Goal: Information Seeking & Learning: Check status

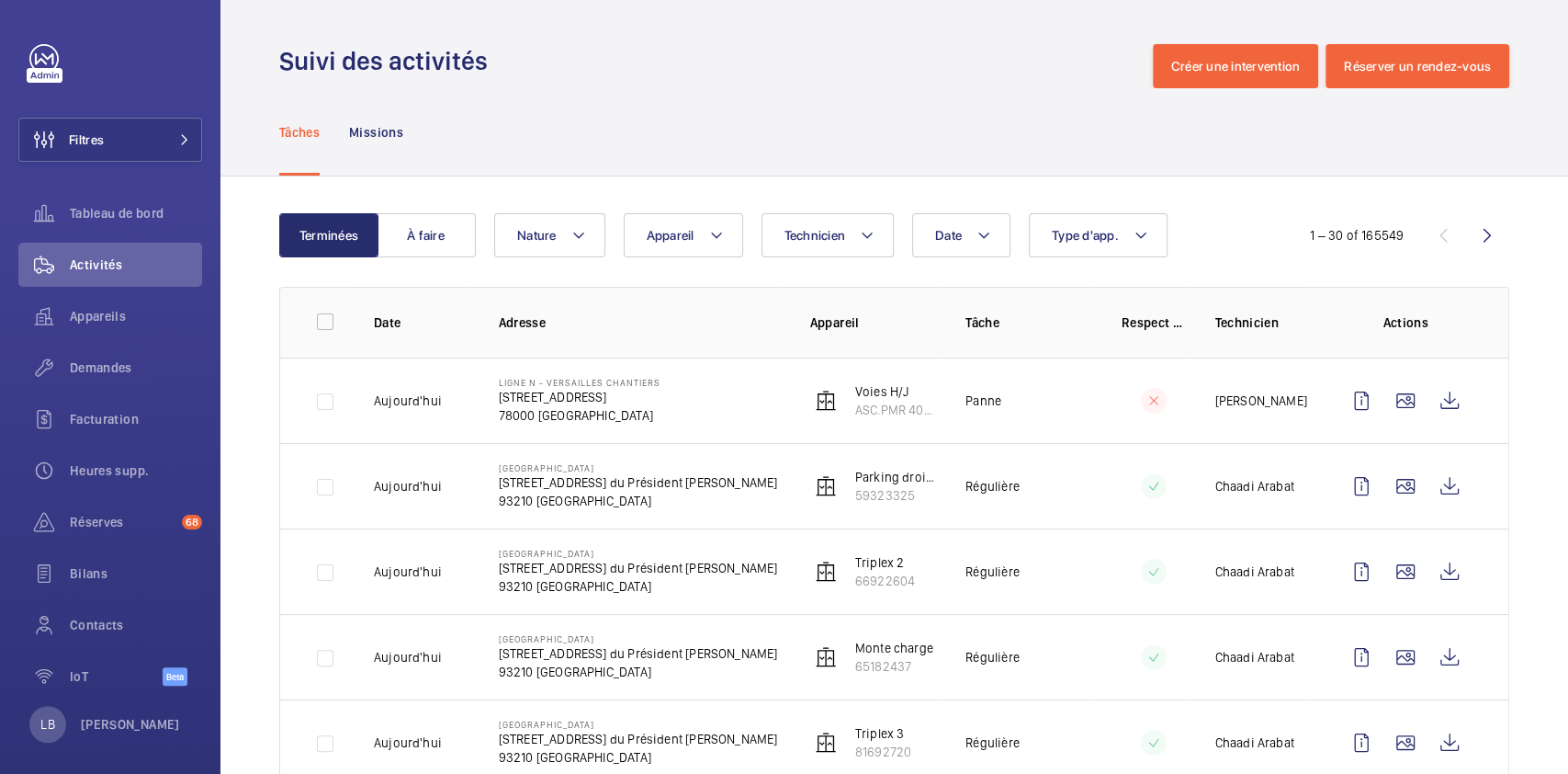
click at [628, 69] on div "Suivi des activités Créer une intervention Réserver un rendez-vous" at bounding box center [895, 66] width 1230 height 44
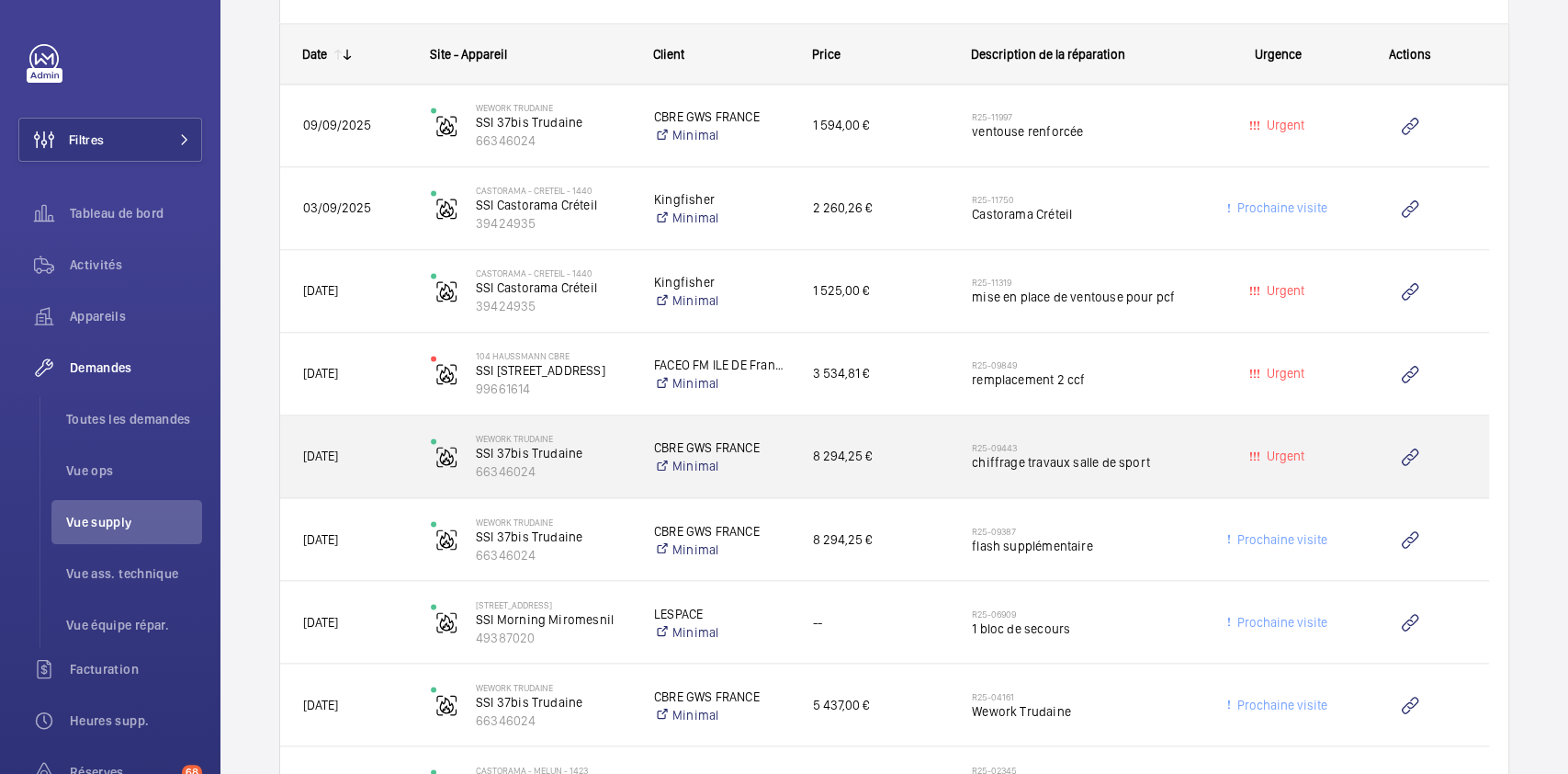
scroll to position [1841, 0]
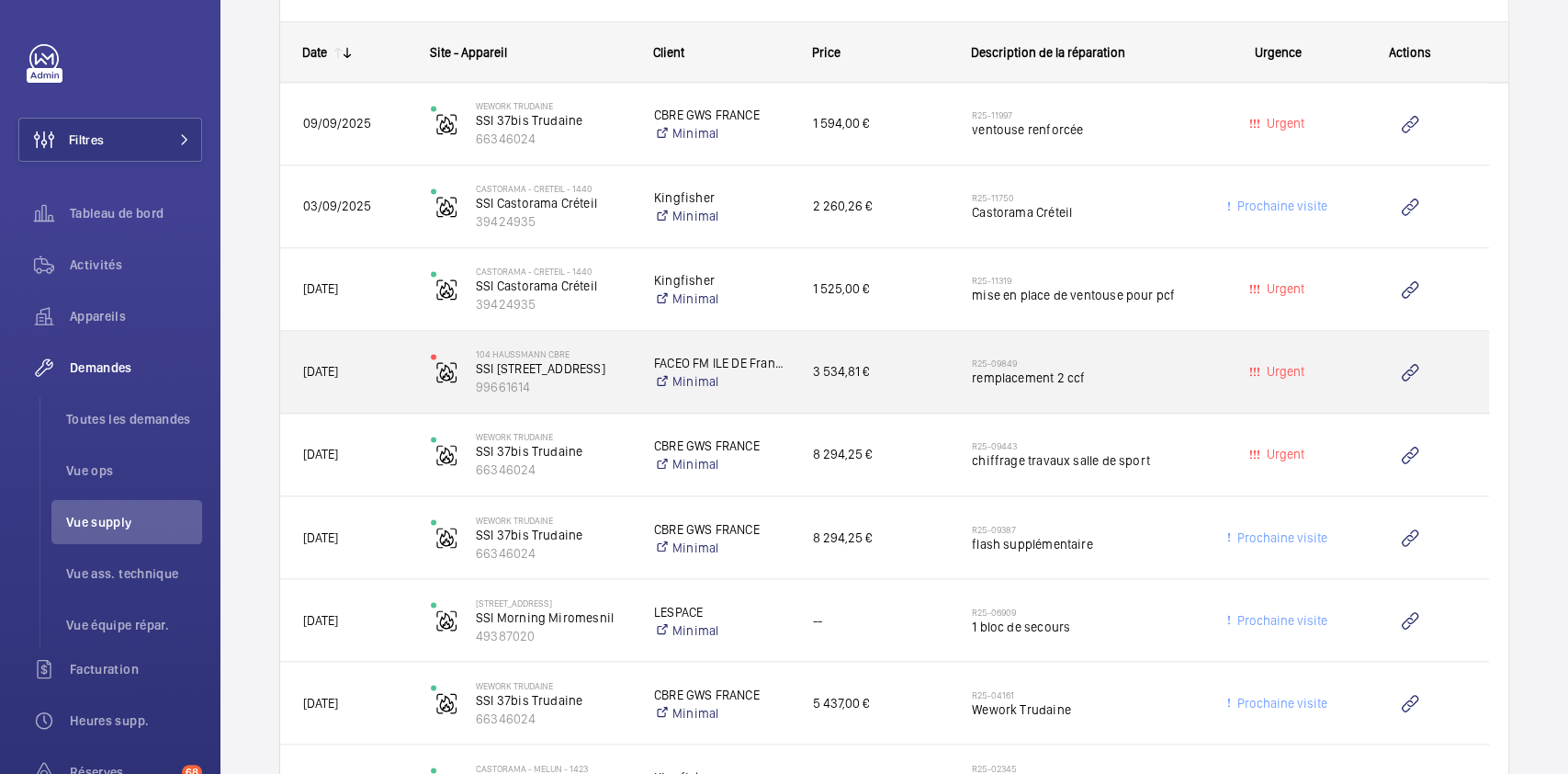
click at [1163, 370] on span "remplacement 2 ccf" at bounding box center [1087, 377] width 231 height 18
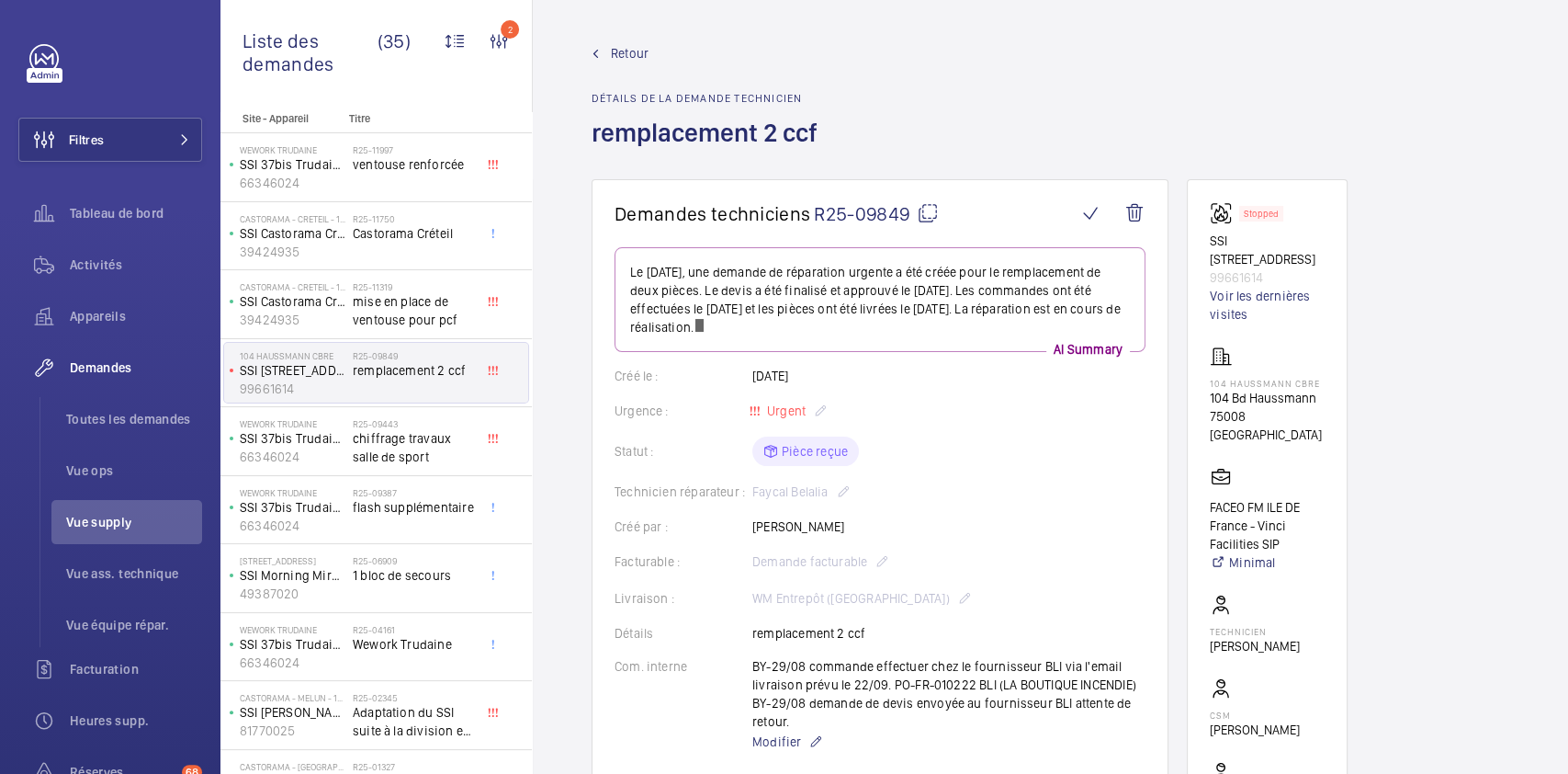
click at [927, 214] on mat-icon at bounding box center [927, 213] width 22 height 22
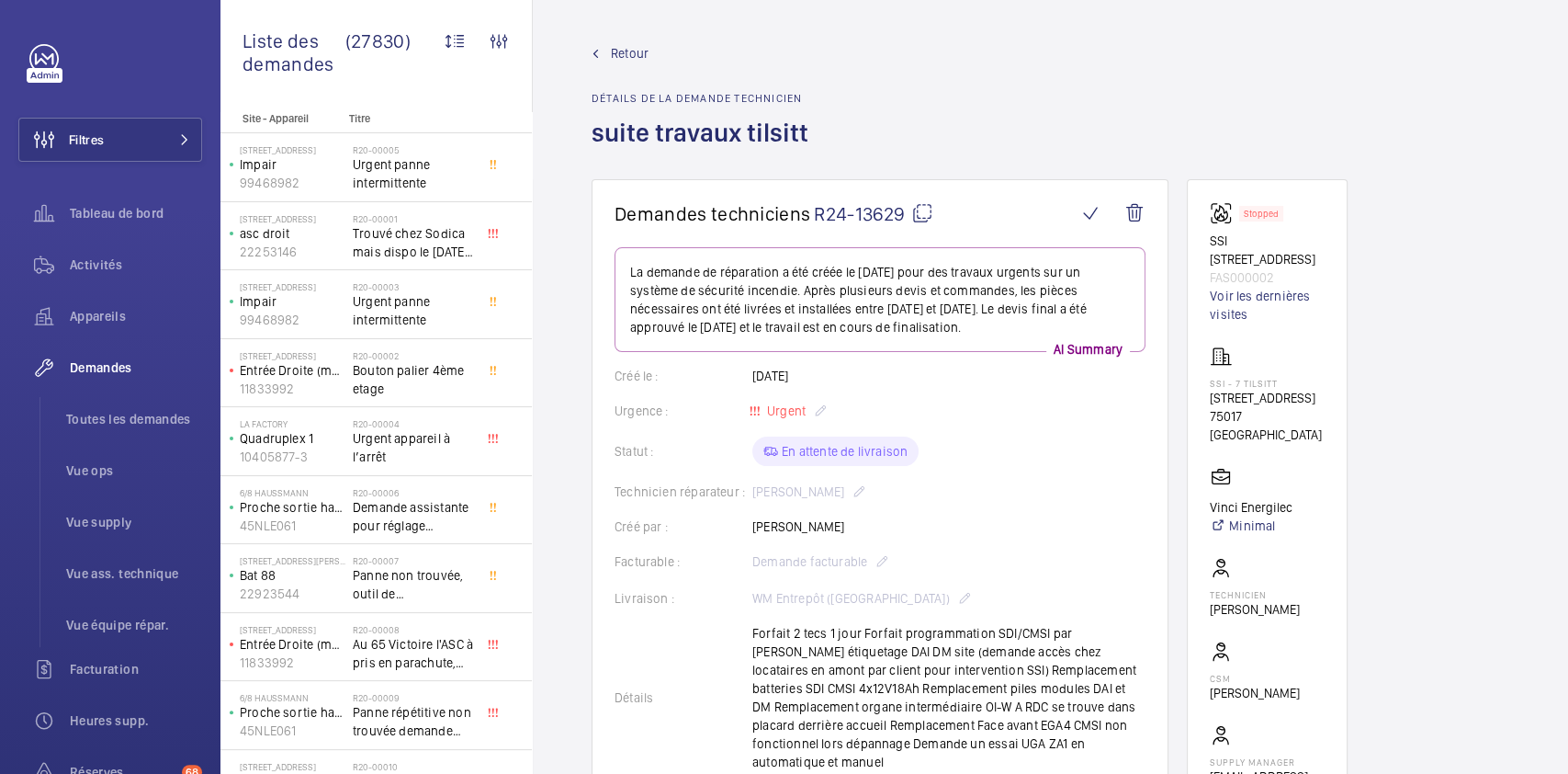
click at [627, 56] on span "Retour" at bounding box center [629, 53] width 37 height 18
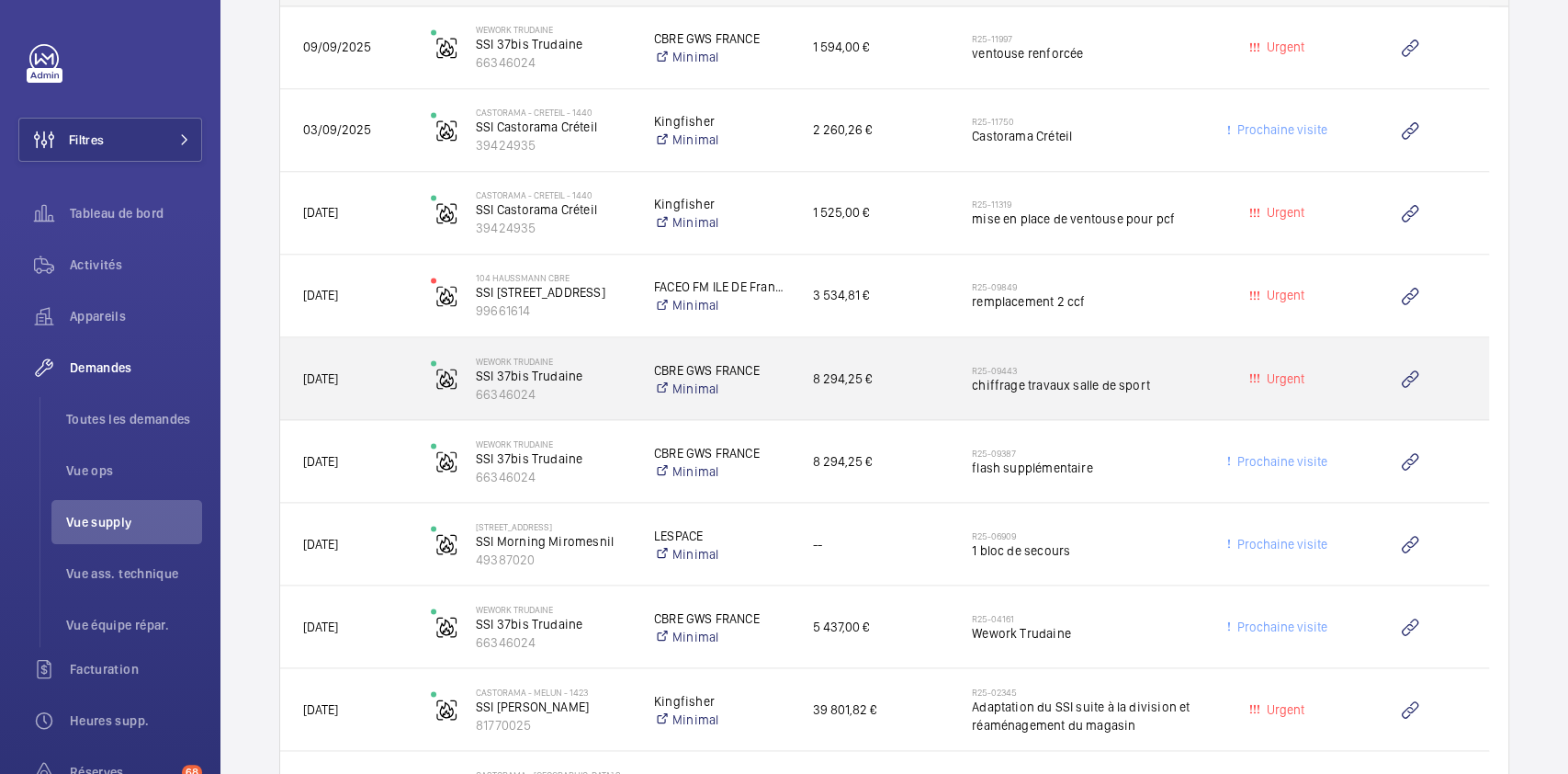
scroll to position [2003, 0]
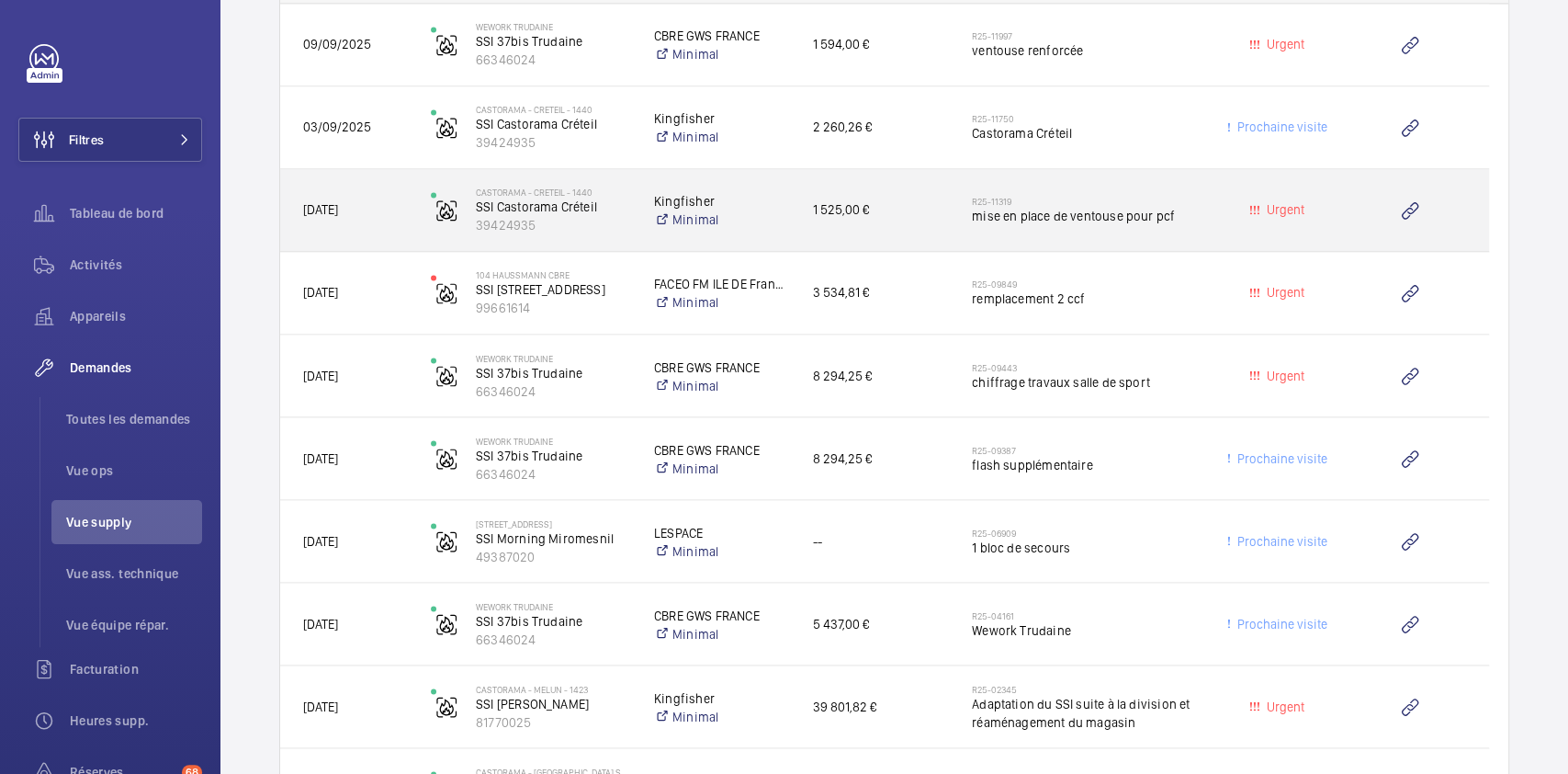
click at [1149, 187] on div "R25-11319 mise en place de ventouse pour pcf" at bounding box center [1087, 211] width 231 height 54
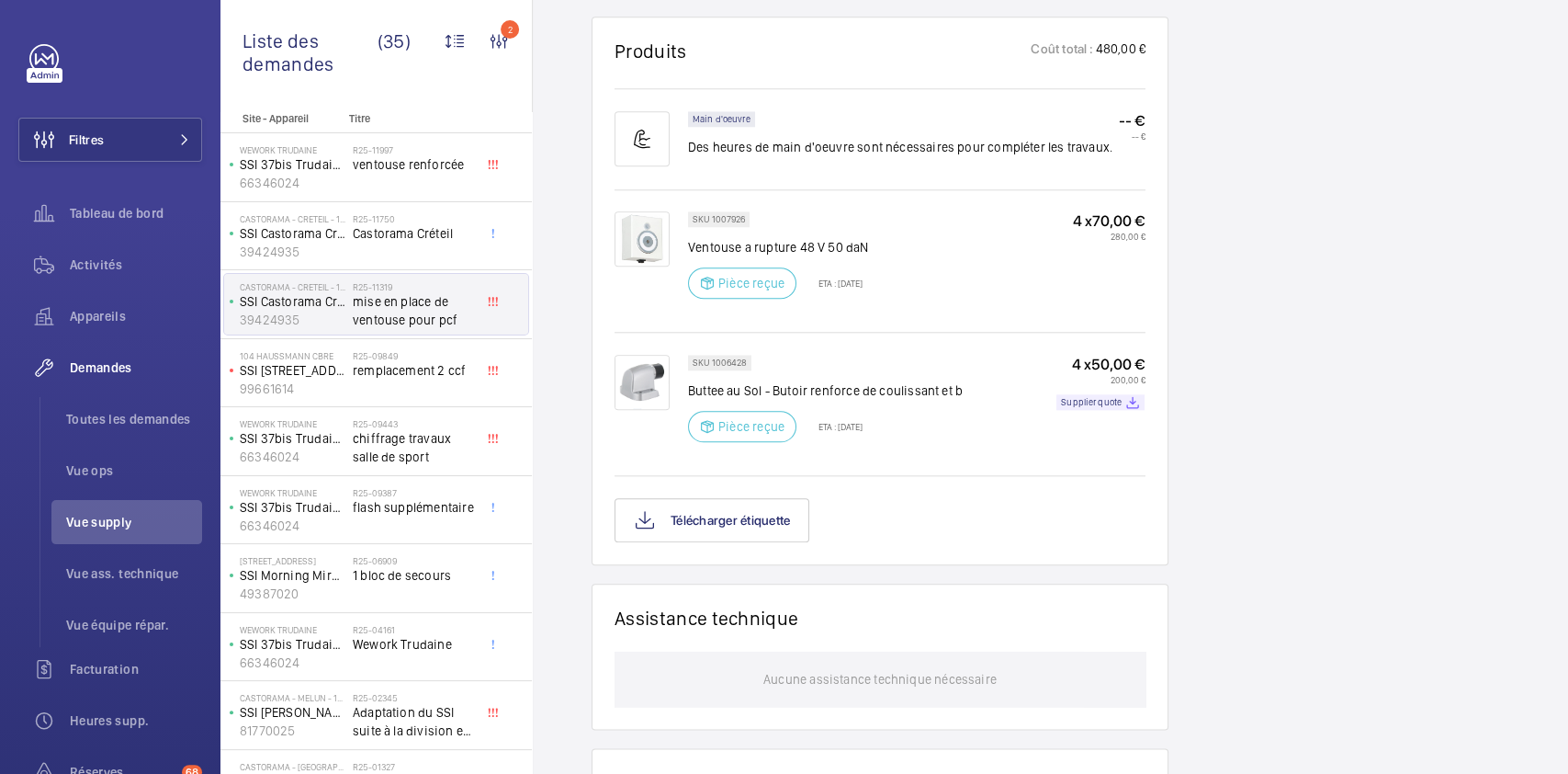
scroll to position [1161, 0]
click at [1257, 218] on div "Working SSI Castorama Créteil 39424935 Voir les dernières visites Castorama - C…" at bounding box center [1267, 96] width 161 height 2154
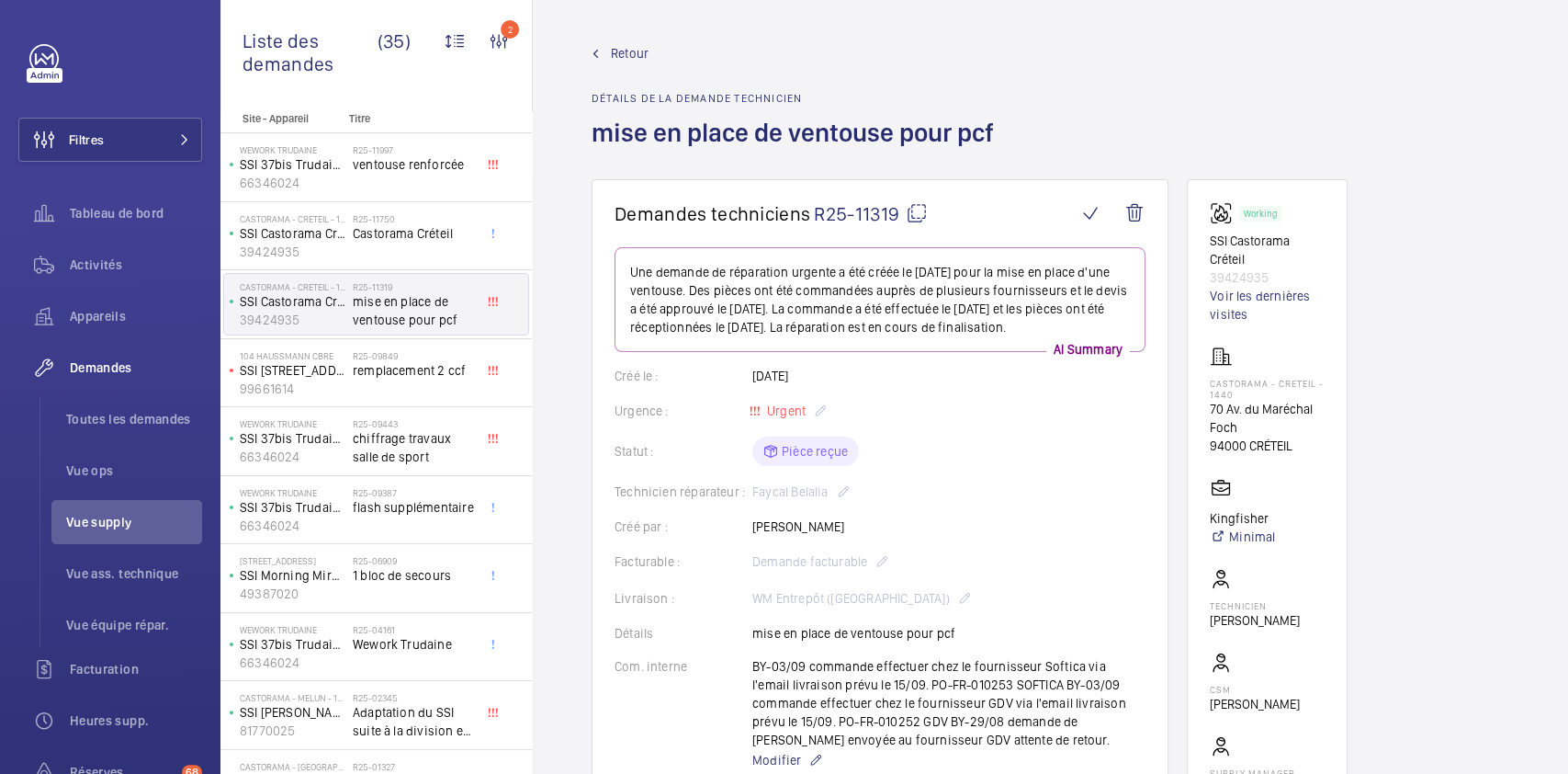
scroll to position [2, 0]
click at [915, 208] on mat-icon at bounding box center [917, 211] width 22 height 22
click at [1178, 148] on div "Retour Détails de la demande technicien mise en place de ventouse pour pcf" at bounding box center [1051, 109] width 918 height 135
click at [617, 56] on span "Retour" at bounding box center [629, 51] width 37 height 18
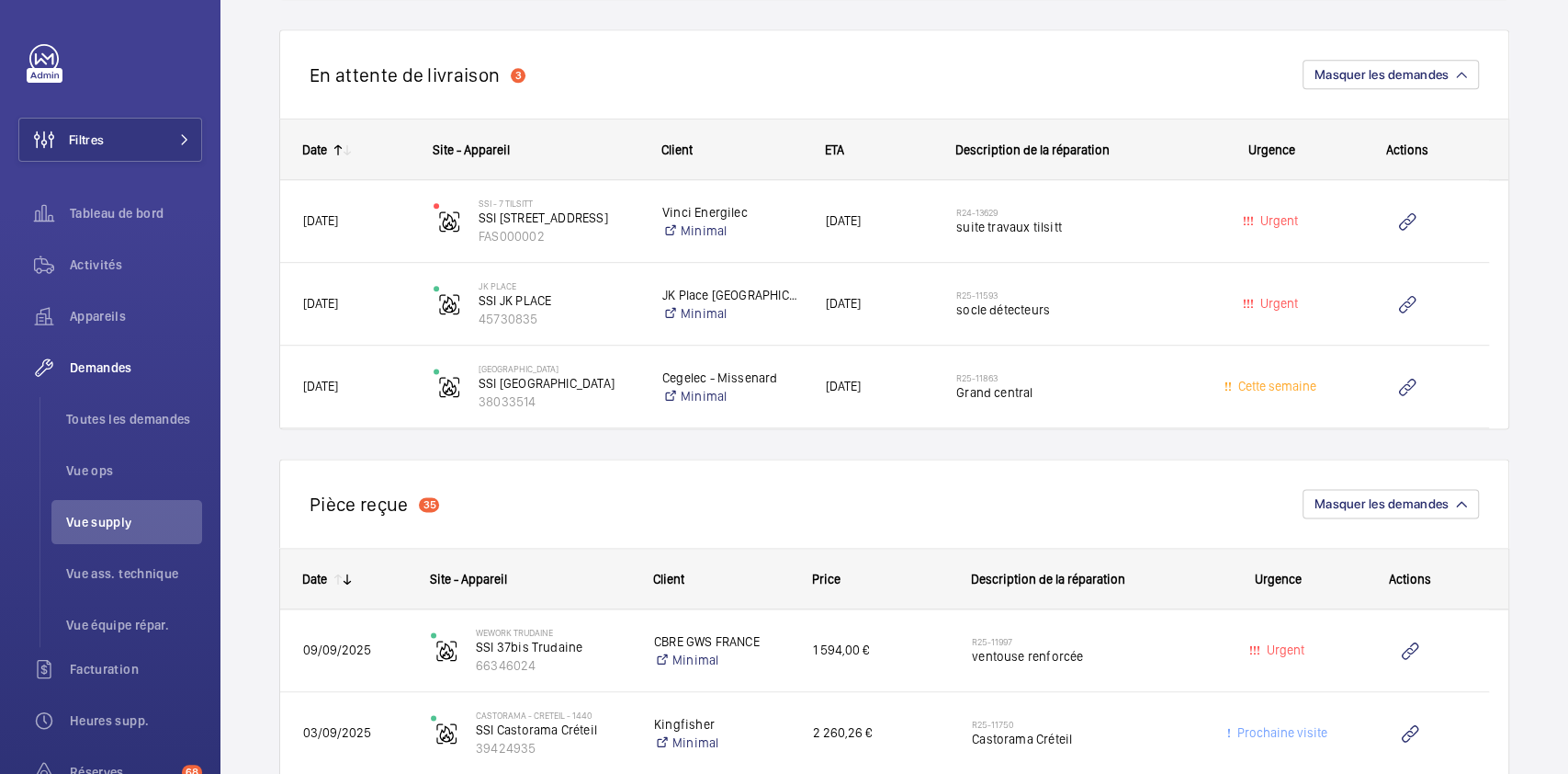
scroll to position [1400, 0]
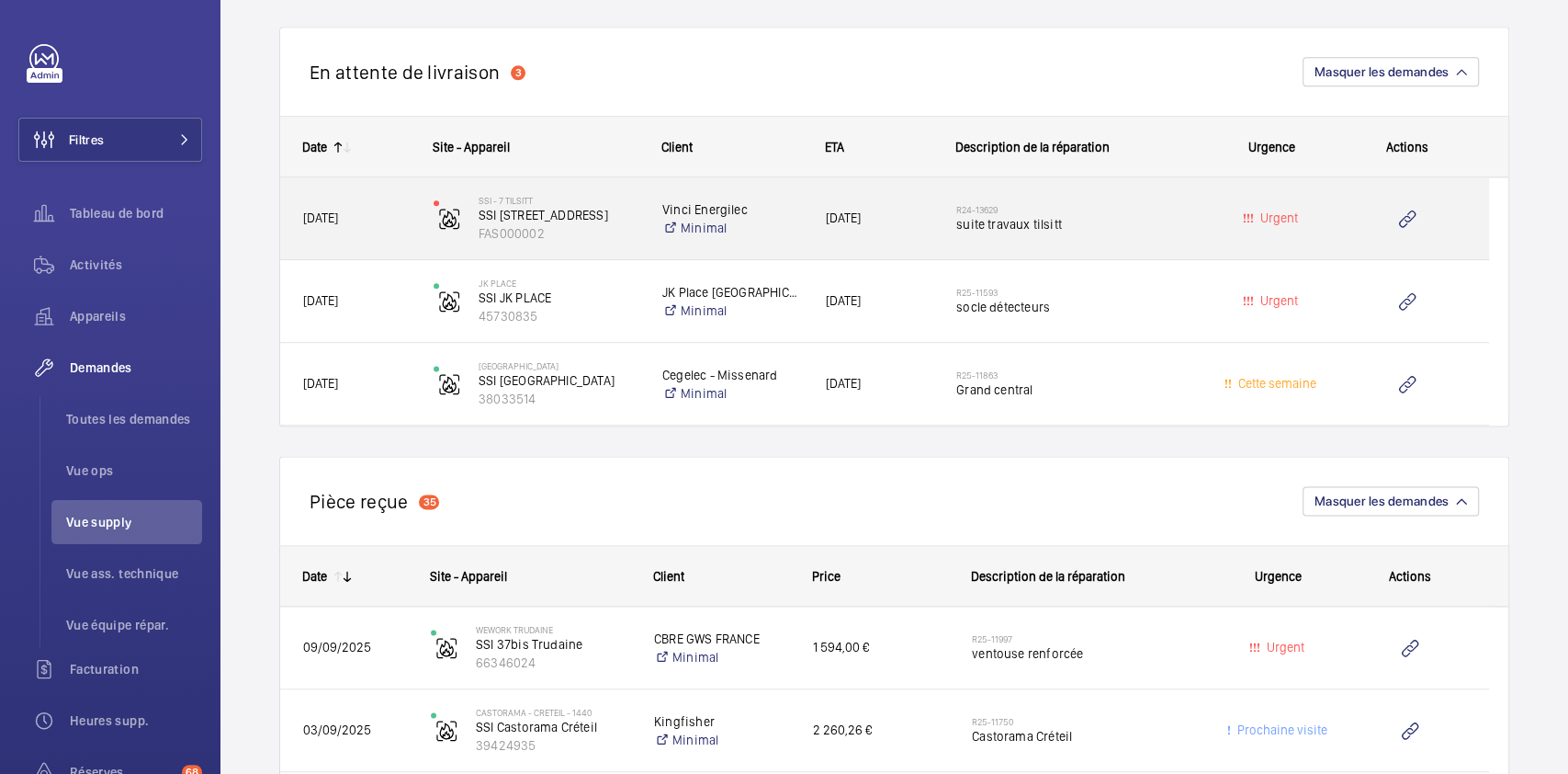
click at [1144, 204] on h2 "R24-13629" at bounding box center [1076, 210] width 238 height 11
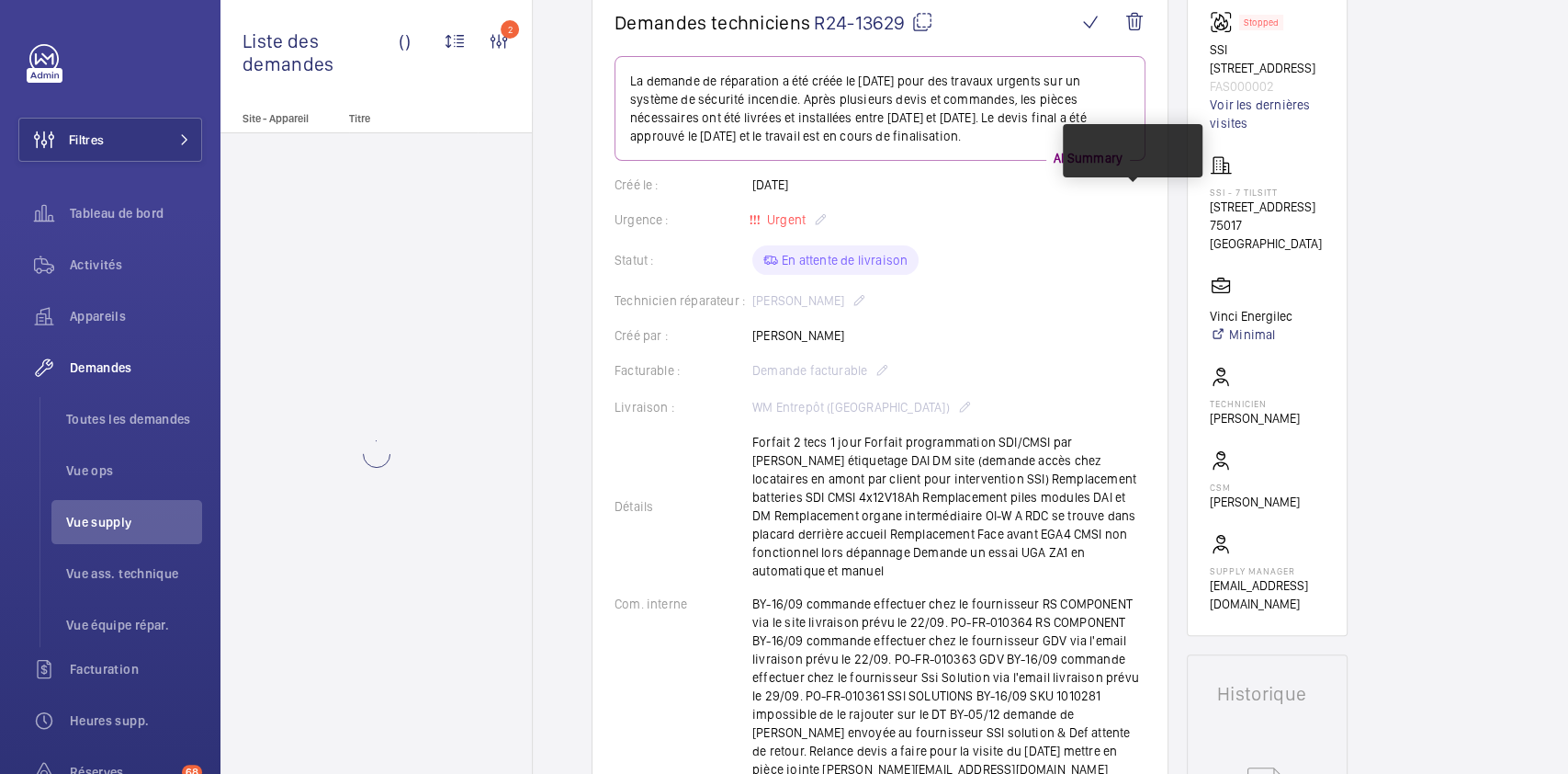
scroll to position [192, 0]
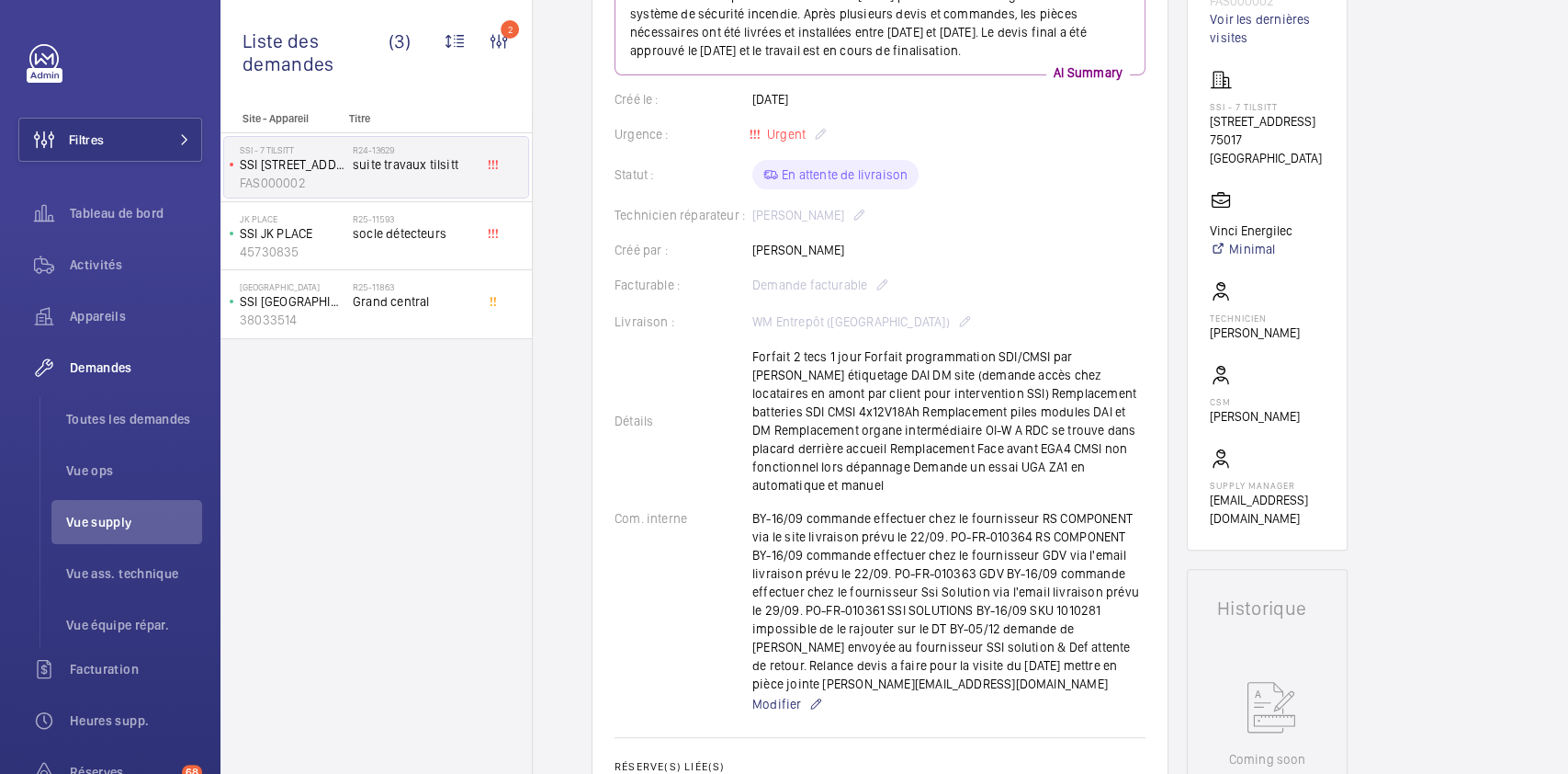
scroll to position [104, 0]
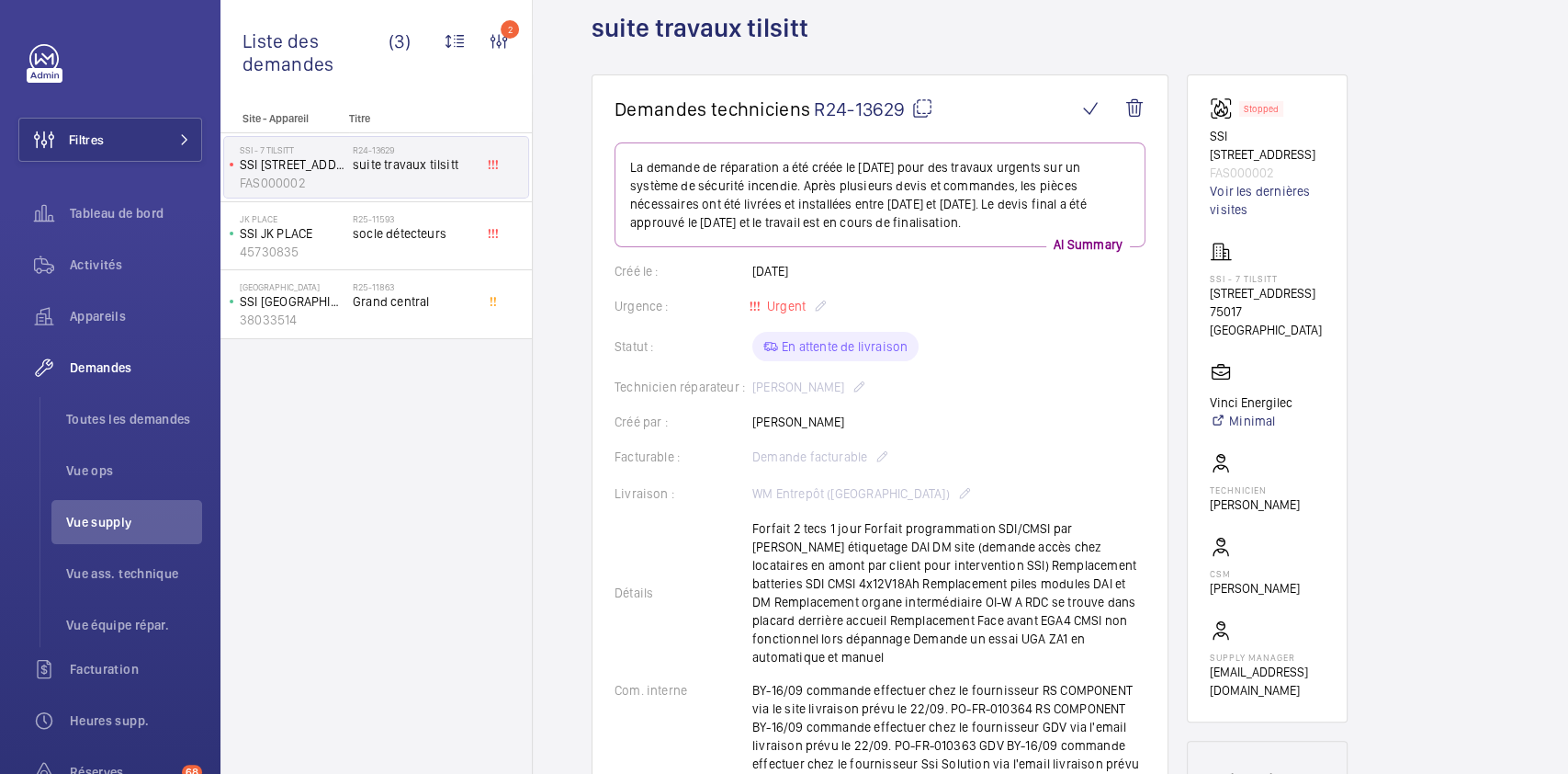
click at [920, 105] on mat-icon at bounding box center [922, 108] width 22 height 22
click at [1147, 410] on wm-front-card "Demandes techniciens R24-13629 La demande de réparation a été créée le 4 décemb…" at bounding box center [880, 673] width 577 height 1197
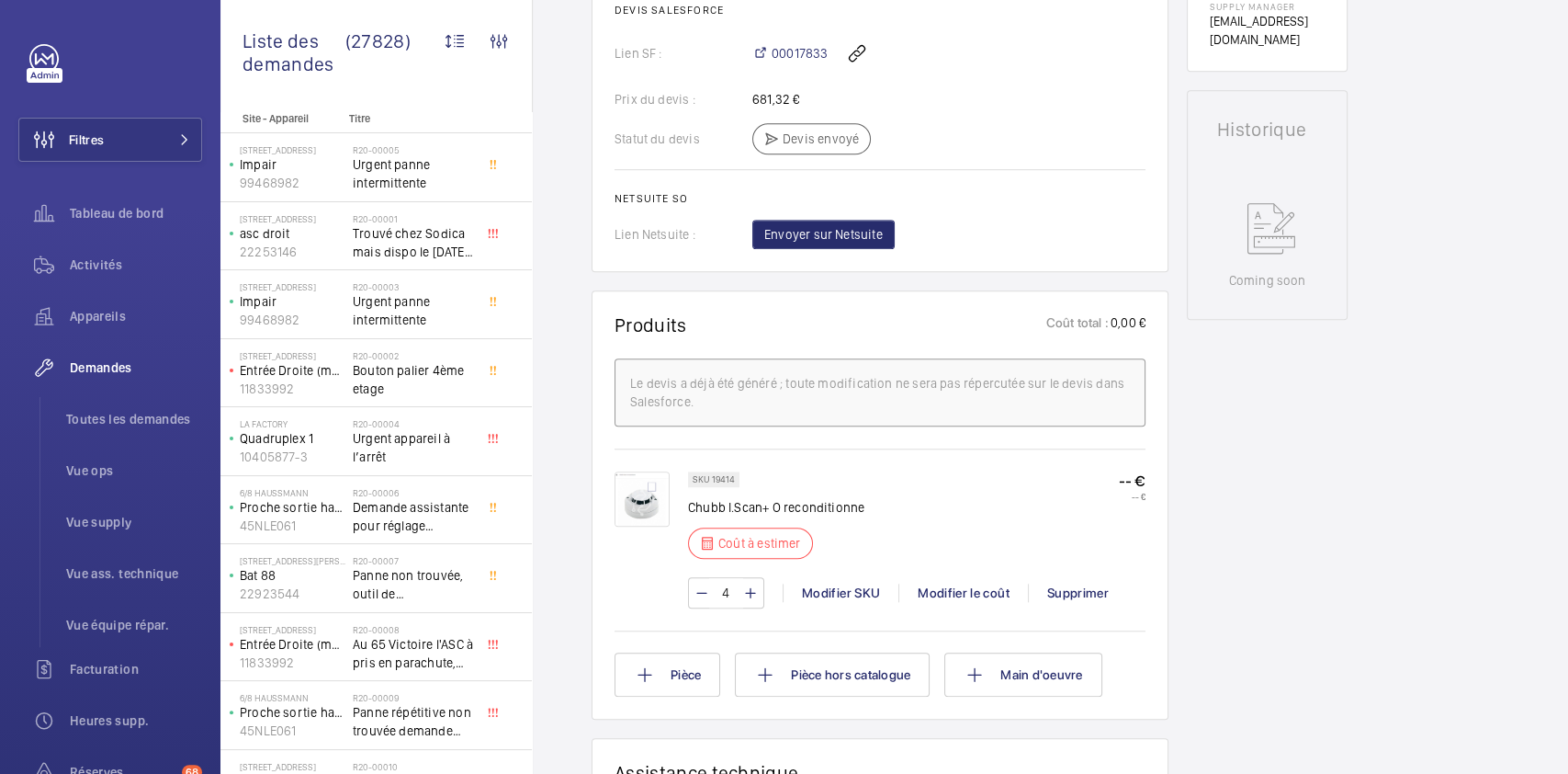
scroll to position [805, 0]
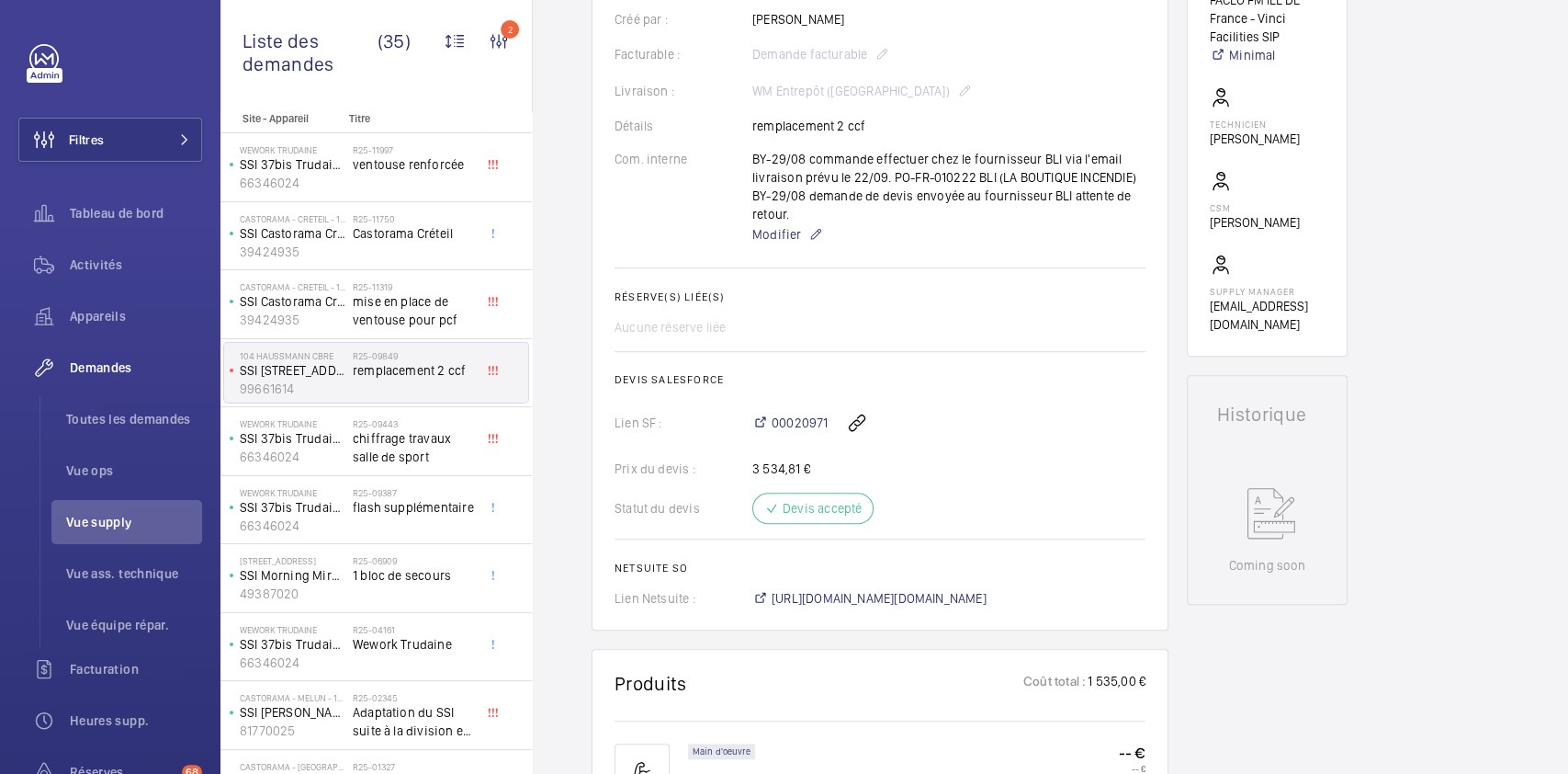
scroll to position [507, 0]
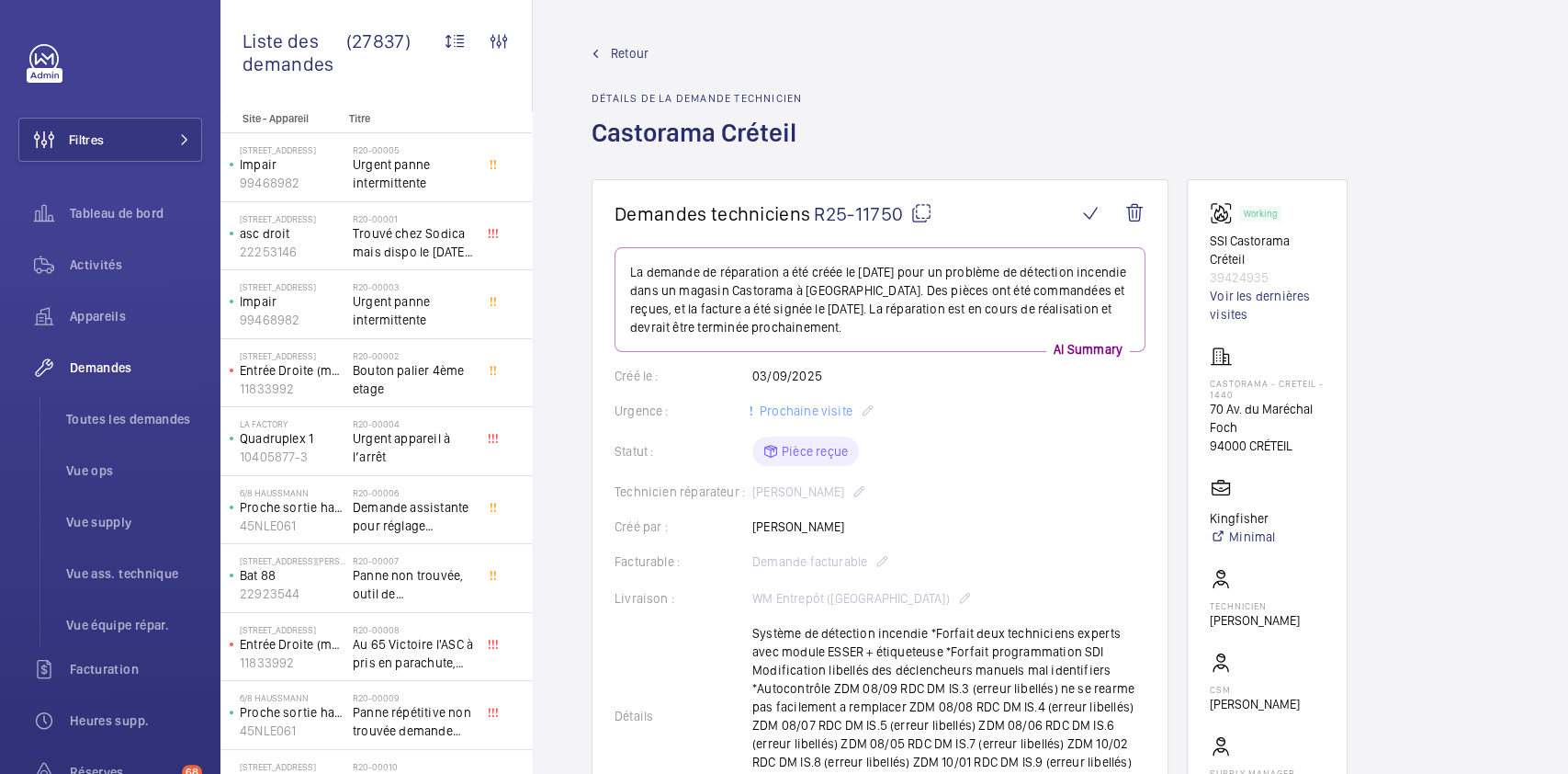
click at [918, 208] on mat-icon at bounding box center [921, 213] width 22 height 22
click at [1063, 499] on div "Technicien réparateur : [PERSON_NAME]" at bounding box center [880, 491] width 531 height 22
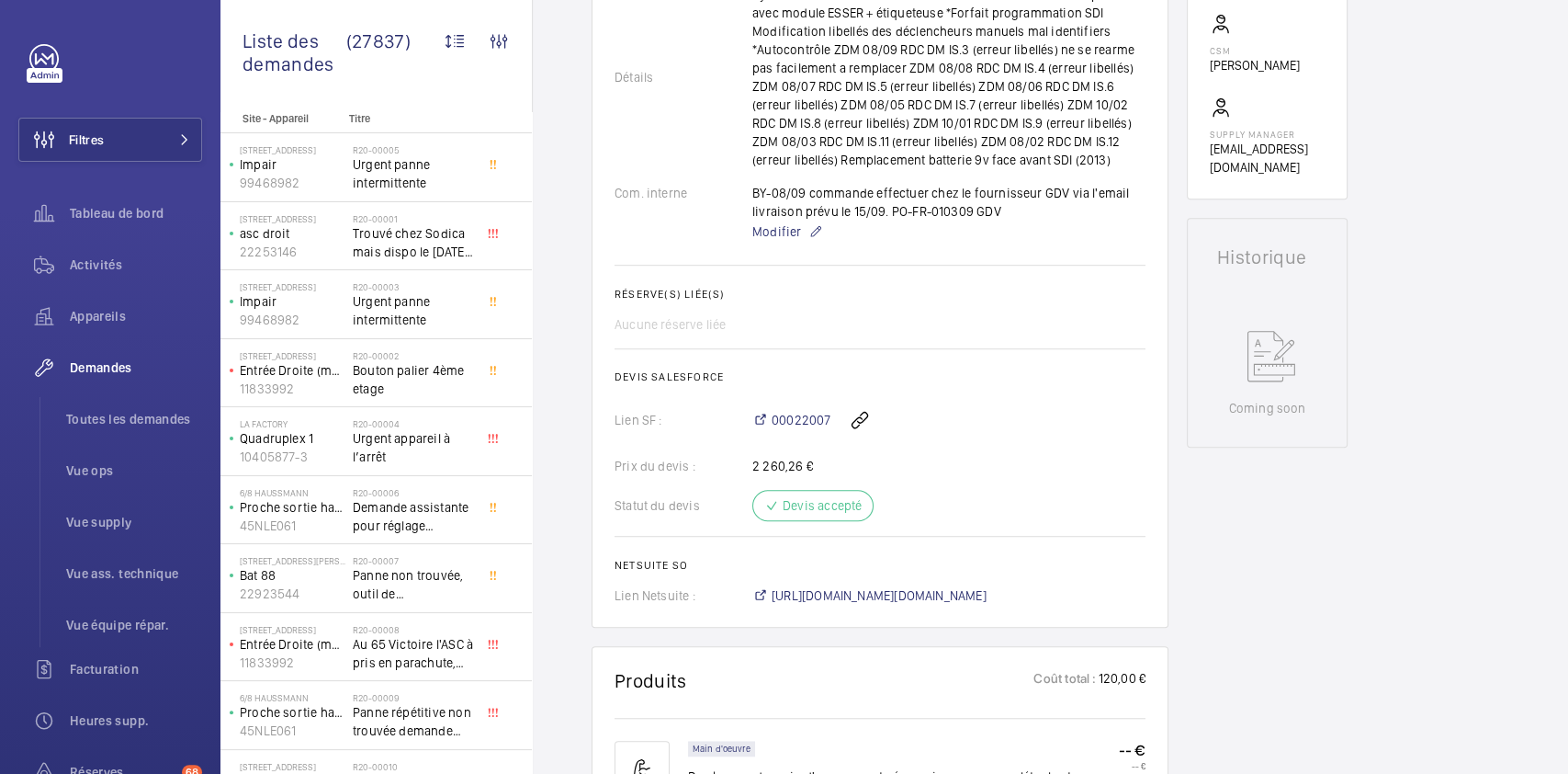
scroll to position [640, 0]
click at [806, 428] on span "00022007" at bounding box center [801, 419] width 58 height 18
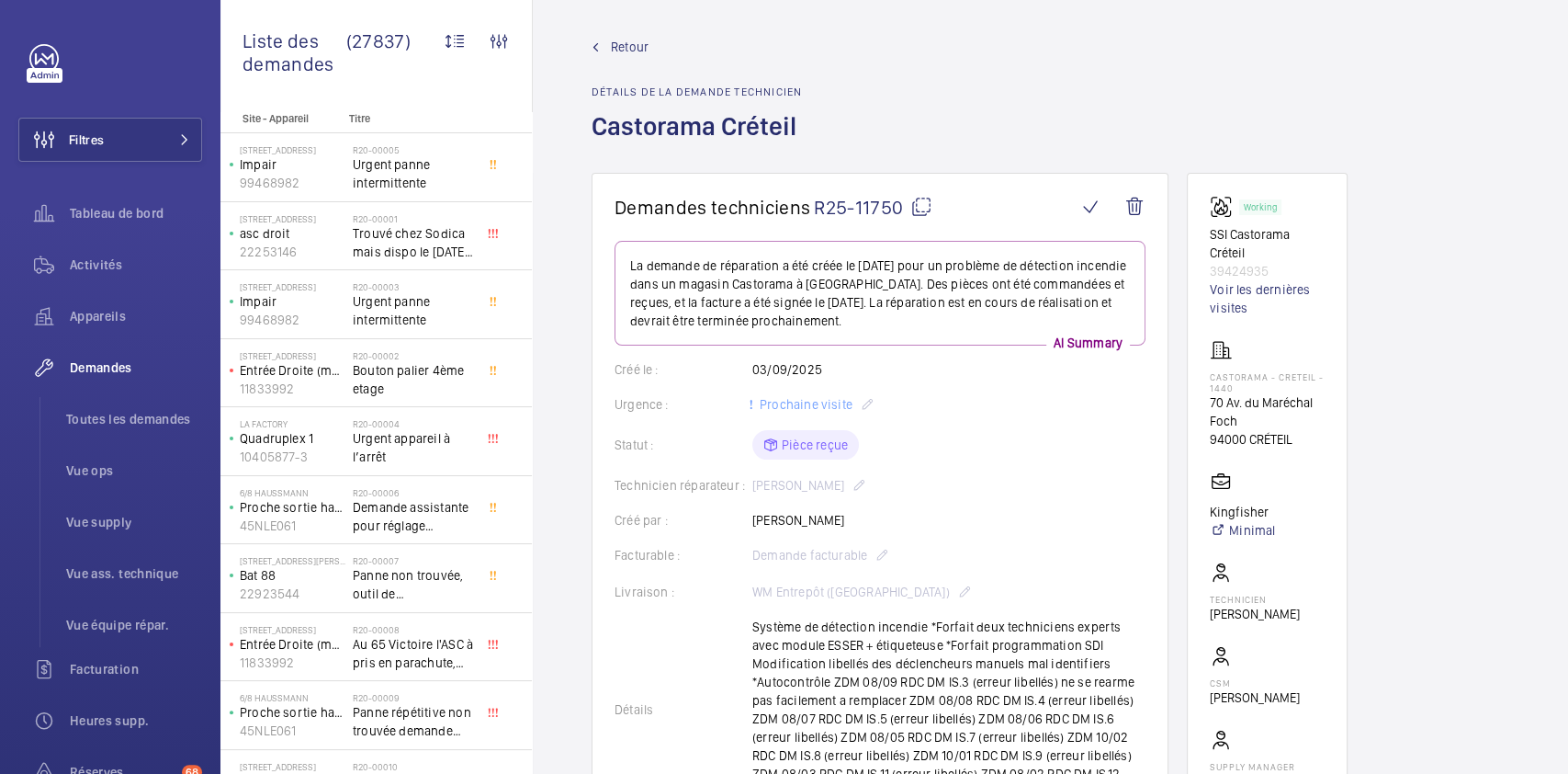
scroll to position [0, 0]
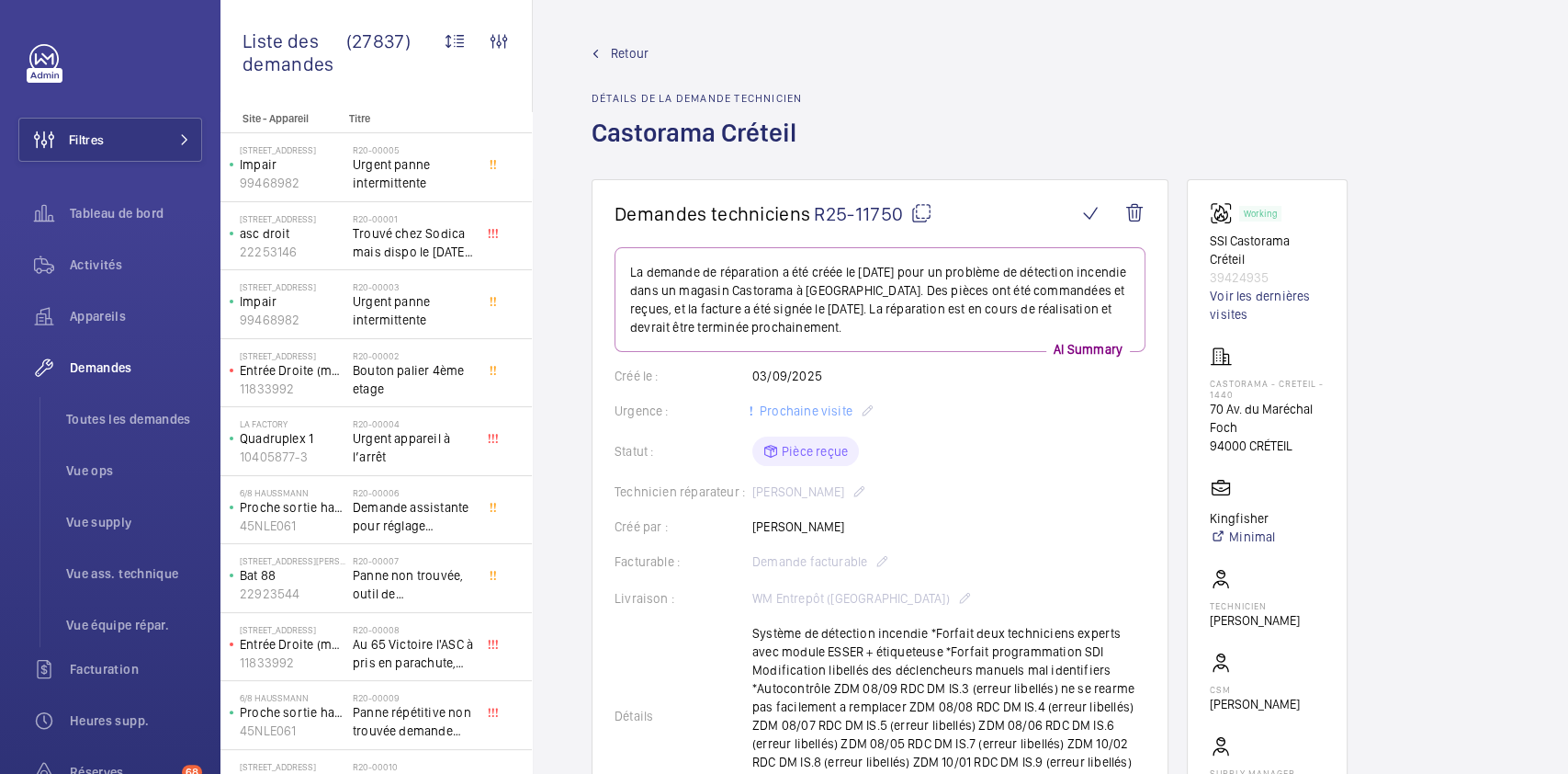
click at [610, 58] on link "Retour" at bounding box center [699, 53] width 216 height 18
click at [154, 411] on span "Toutes les demandes" at bounding box center [134, 419] width 136 height 18
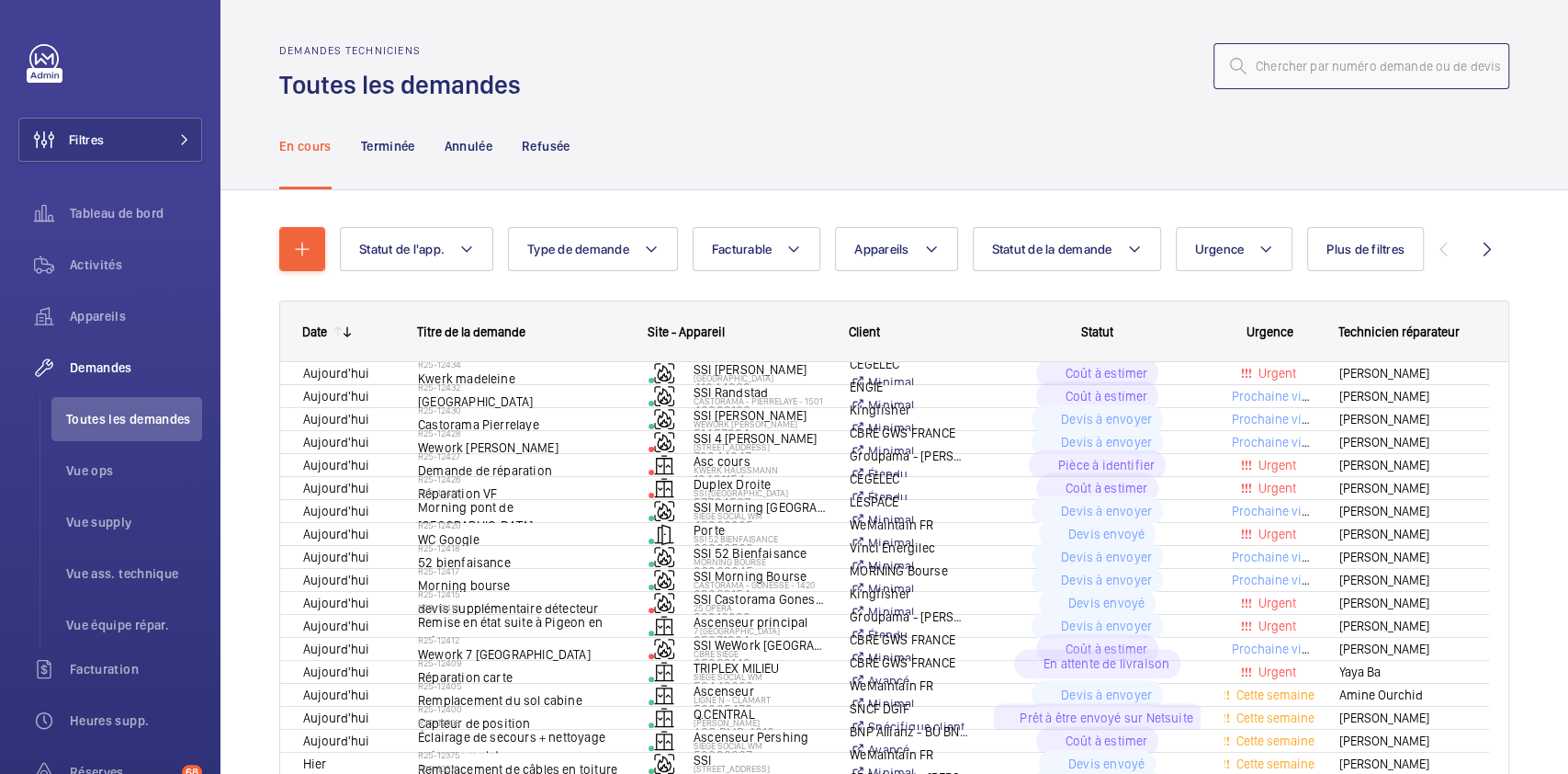
click at [1331, 83] on input "text" at bounding box center [1361, 66] width 296 height 46
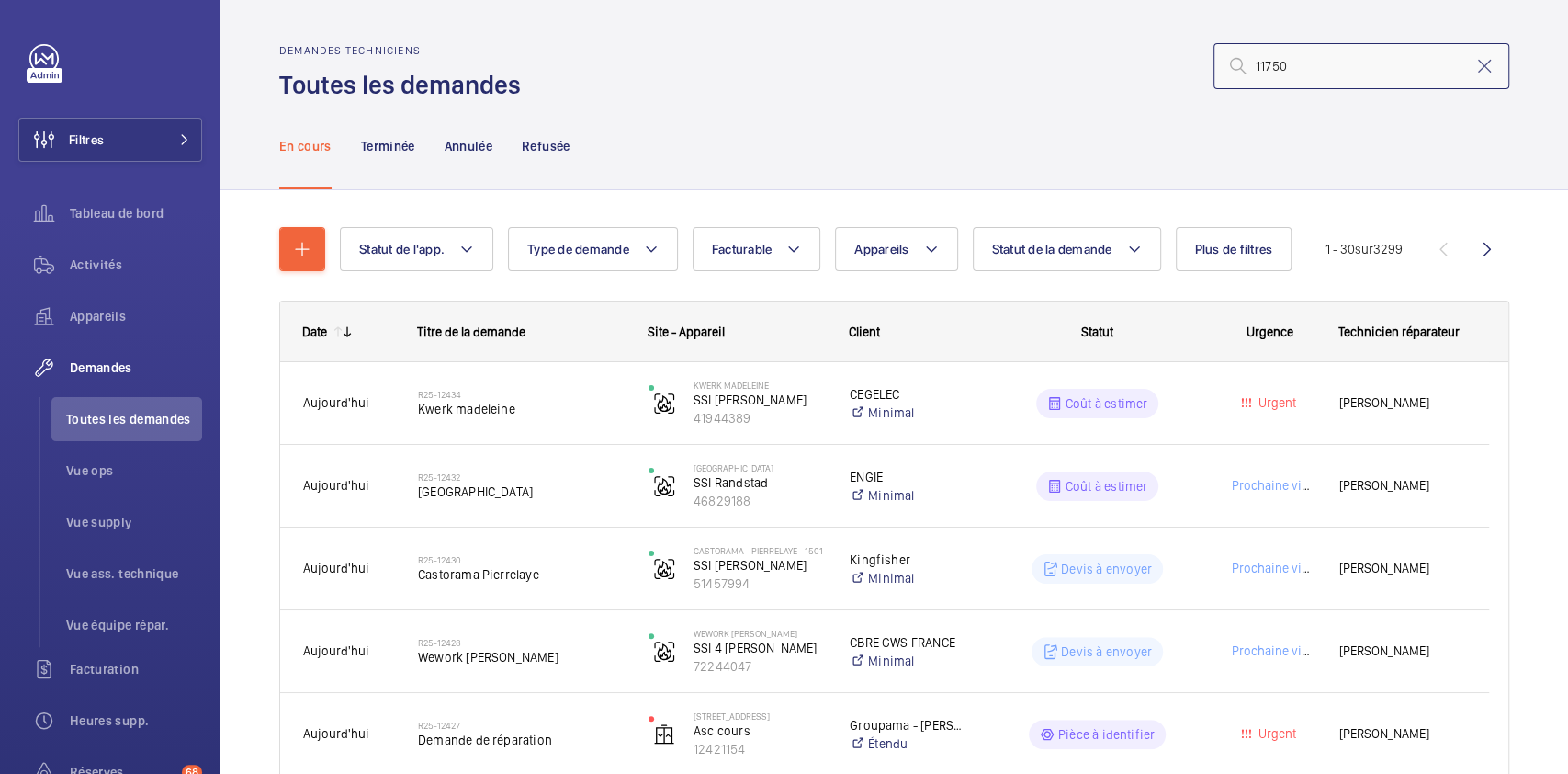
type input "11750"
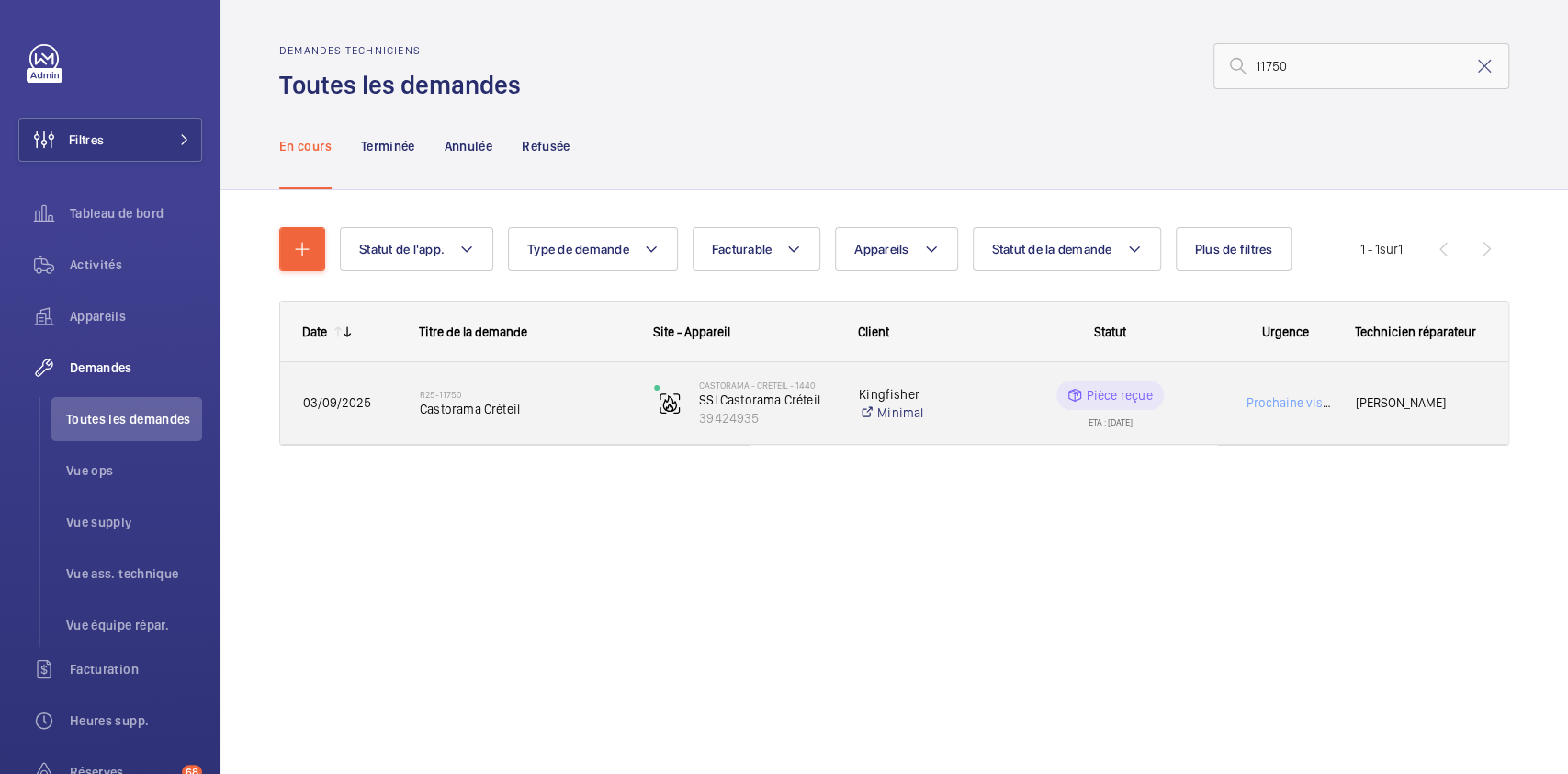
click at [1217, 392] on div "Prochaine visite" at bounding box center [1275, 402] width 115 height 57
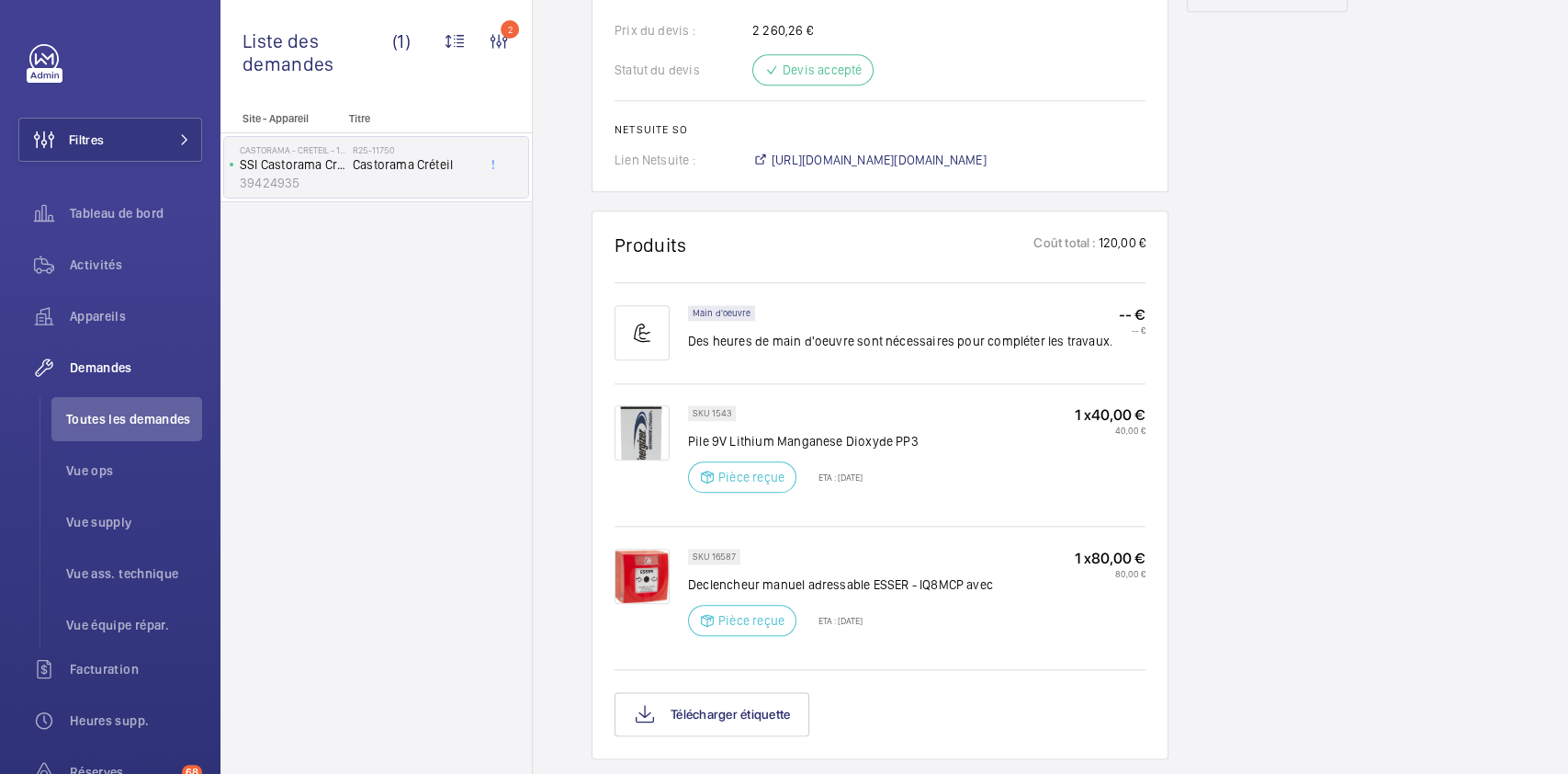
scroll to position [1075, 0]
